Goal: Transaction & Acquisition: Purchase product/service

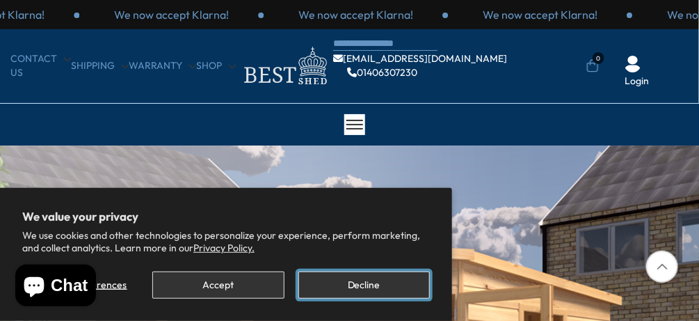
click at [354, 278] on button "Decline" at bounding box center [365, 284] width 132 height 27
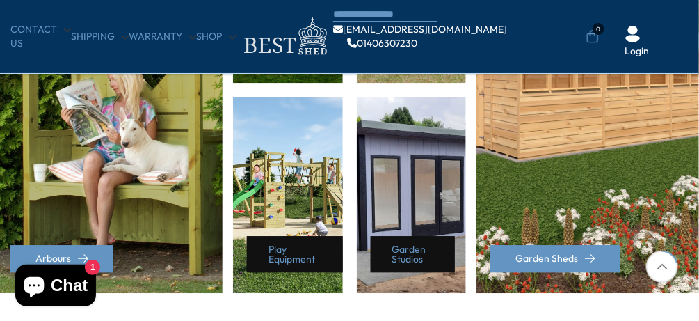
scroll to position [791, 0]
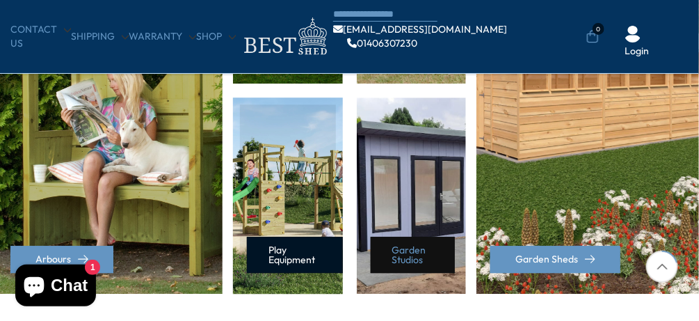
click at [299, 255] on link "Play Equipment" at bounding box center [295, 255] width 97 height 36
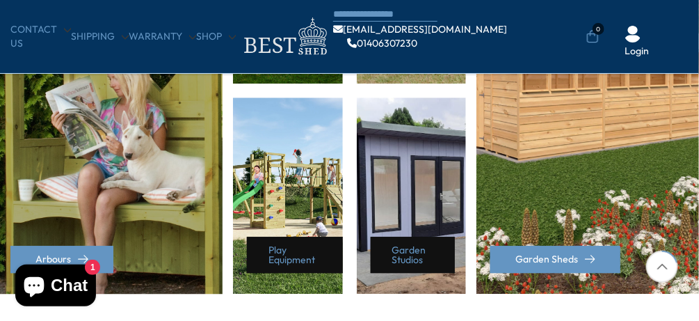
click at [153, 172] on div "Arbours" at bounding box center [110, 90] width 226 height 406
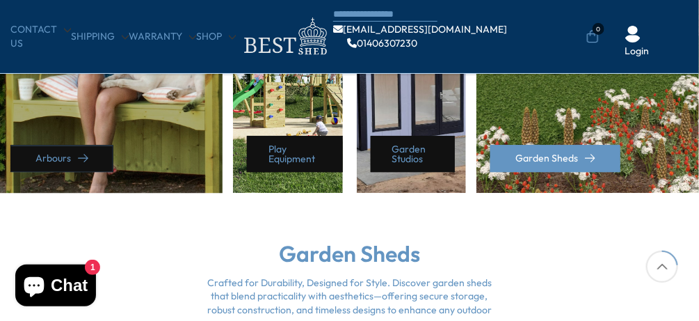
click at [90, 152] on link "Arbours" at bounding box center [61, 158] width 103 height 27
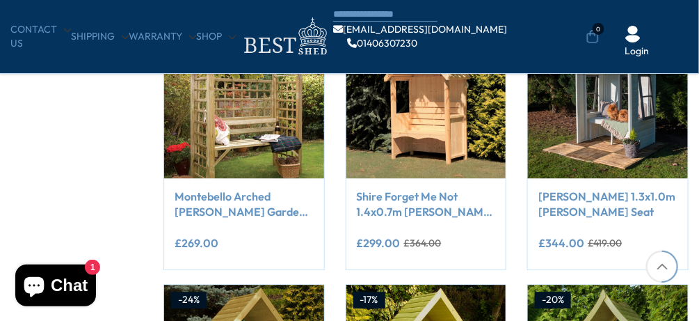
scroll to position [838, 0]
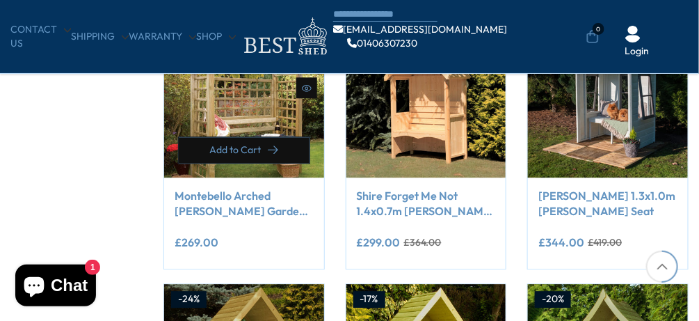
click at [216, 154] on span "Add to Cart" at bounding box center [234, 150] width 51 height 10
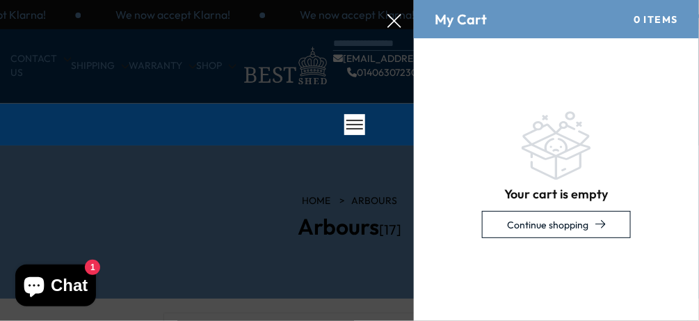
scroll to position [0, 0]
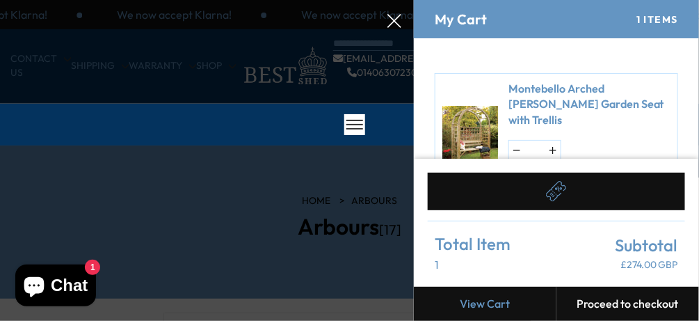
click at [516, 141] on button "button" at bounding box center [516, 150] width 15 height 19
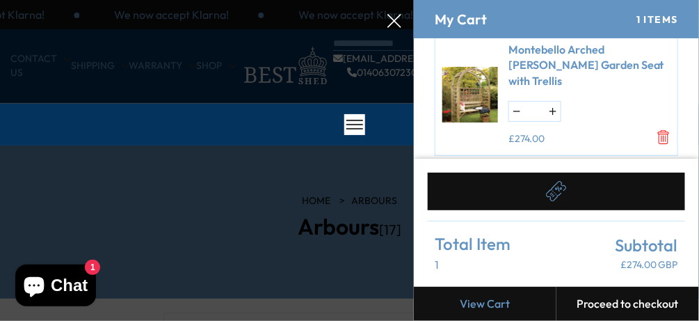
click at [658, 130] on icon "Remove Montebello Arched Arbour Garden Seat with Trellis" at bounding box center [663, 137] width 11 height 14
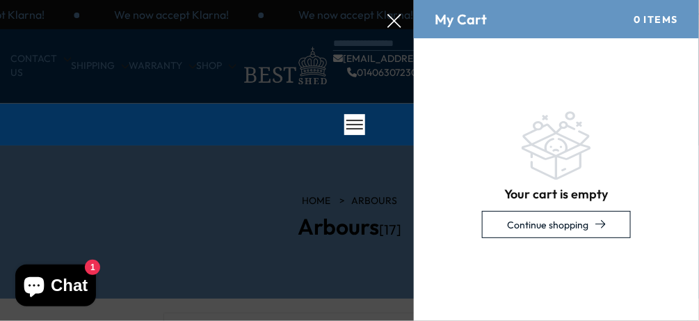
click at [398, 0] on div at bounding box center [349, 0] width 699 height 0
click at [391, 19] on icon at bounding box center [395, 21] width 14 height 14
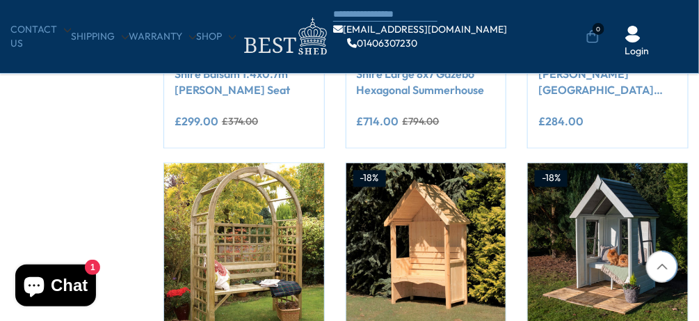
scroll to position [754, 0]
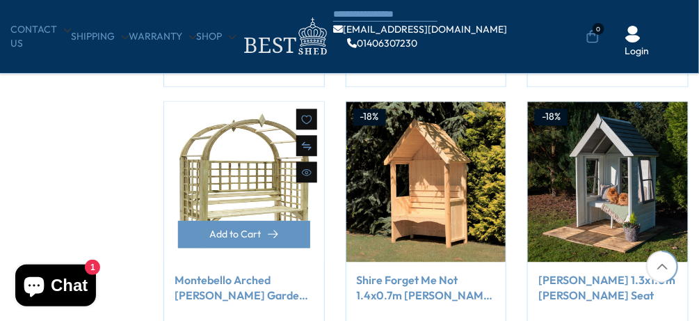
click at [251, 170] on img at bounding box center [244, 182] width 160 height 160
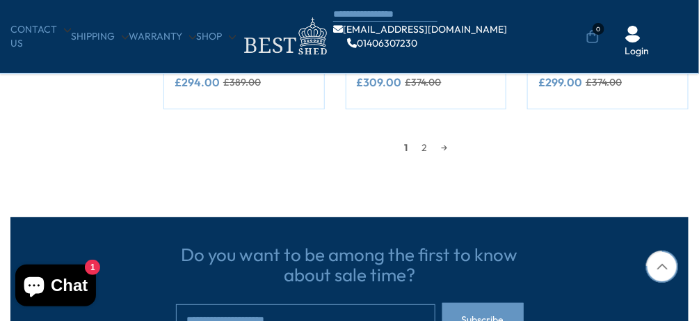
scroll to position [1271, 0]
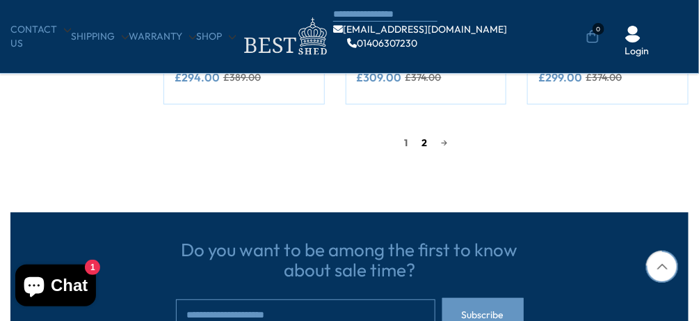
click at [424, 136] on link "2" at bounding box center [424, 142] width 19 height 21
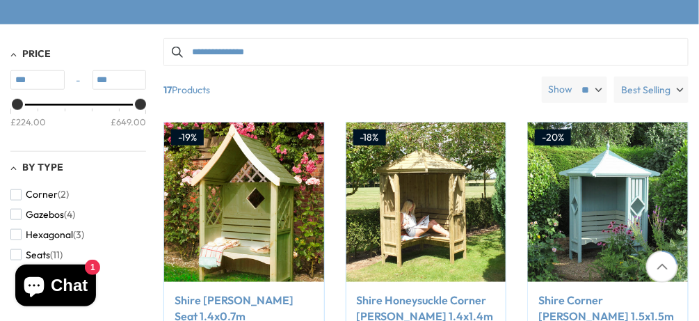
scroll to position [273, 0]
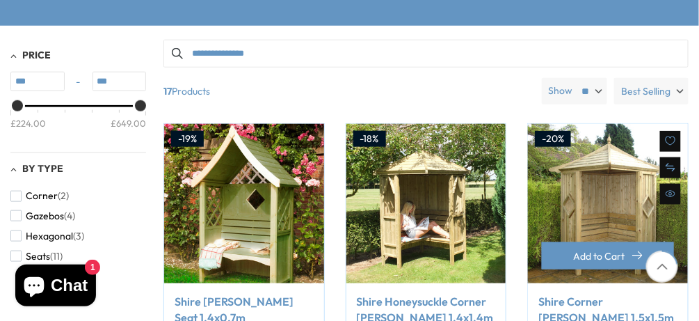
click at [606, 173] on img at bounding box center [608, 204] width 160 height 160
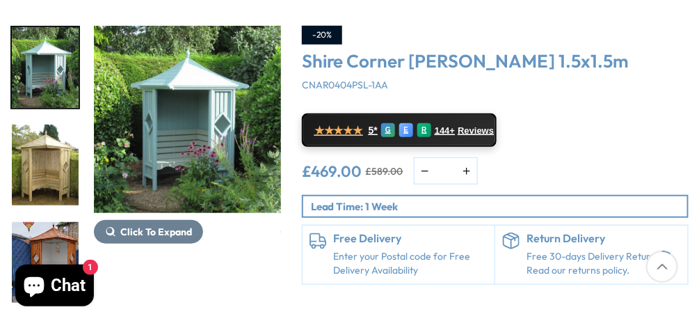
scroll to position [178, 0]
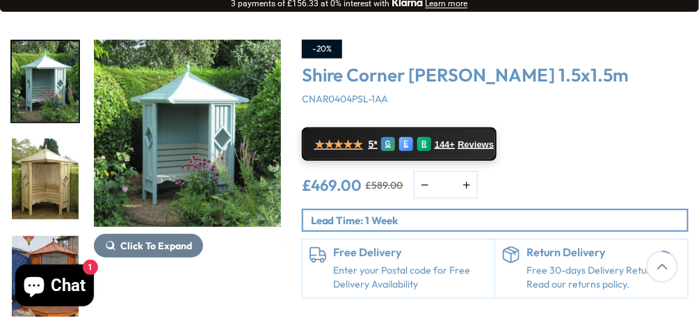
click at [203, 161] on img "1 / 14" at bounding box center [187, 133] width 187 height 187
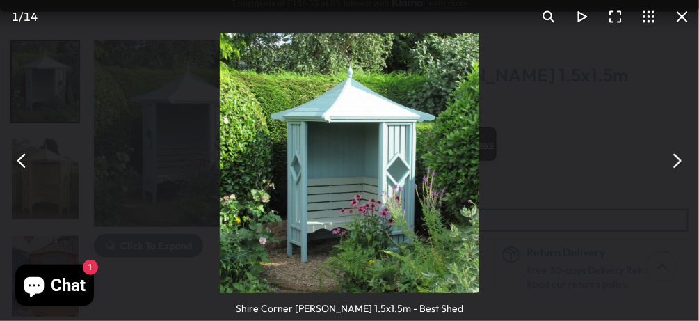
click at [682, 19] on button "You can close this modal content with the ESC key" at bounding box center [682, 16] width 33 height 33
